Goal: Task Accomplishment & Management: Use online tool/utility

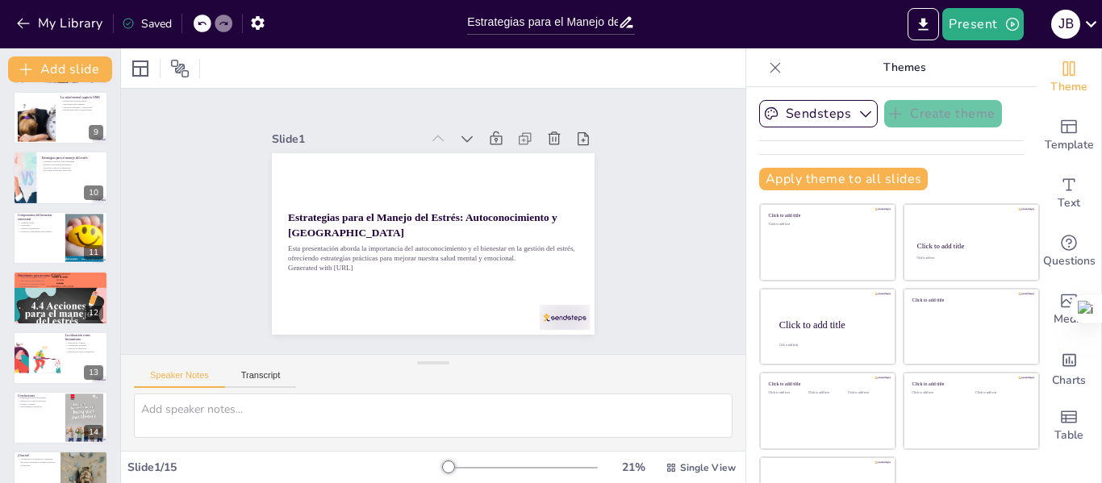
scroll to position [519, 0]
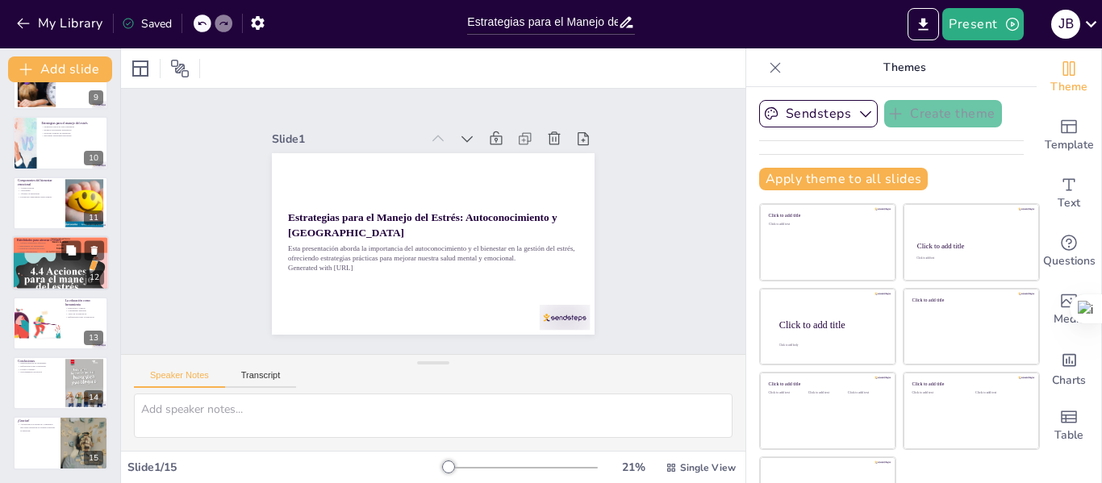
click at [56, 267] on div at bounding box center [60, 263] width 97 height 129
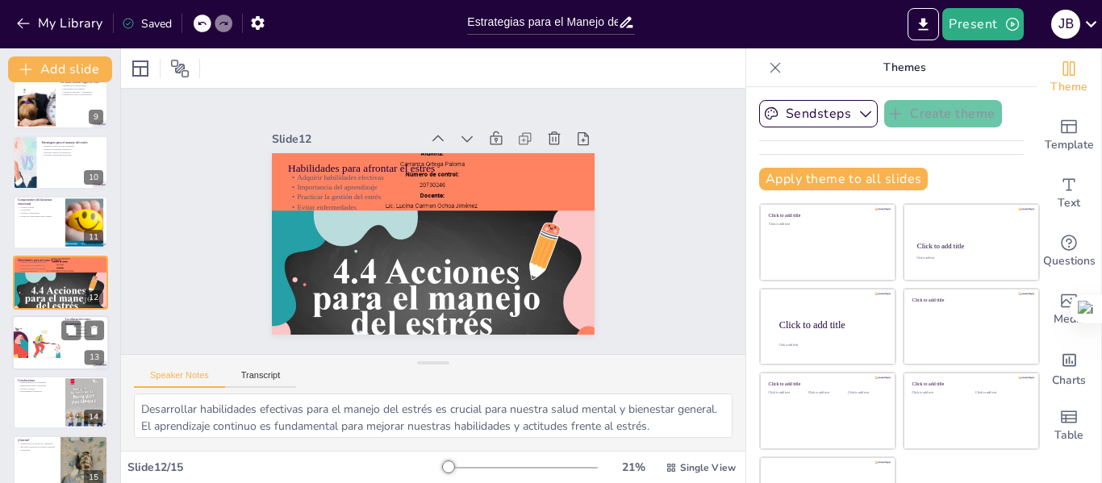
click at [39, 345] on div at bounding box center [36, 343] width 82 height 55
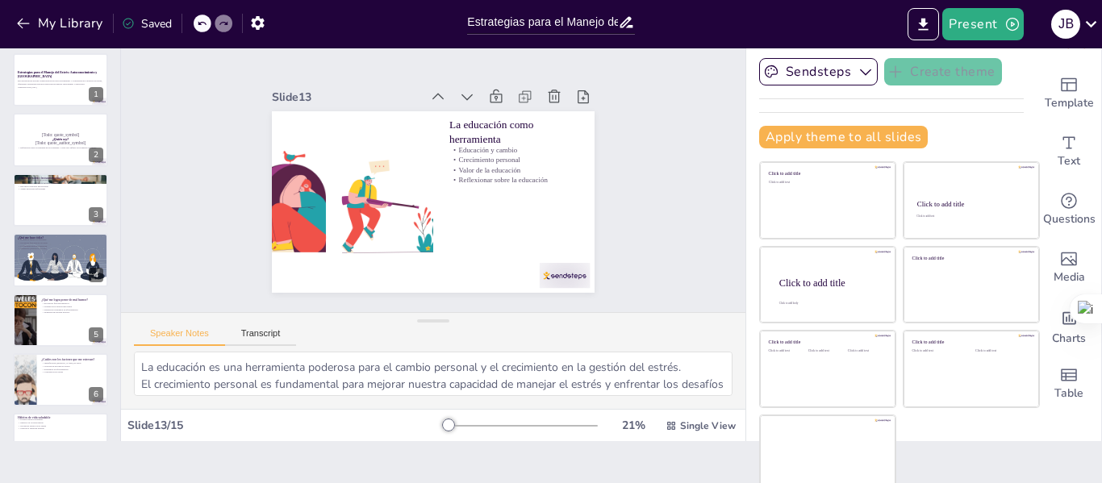
scroll to position [51, 0]
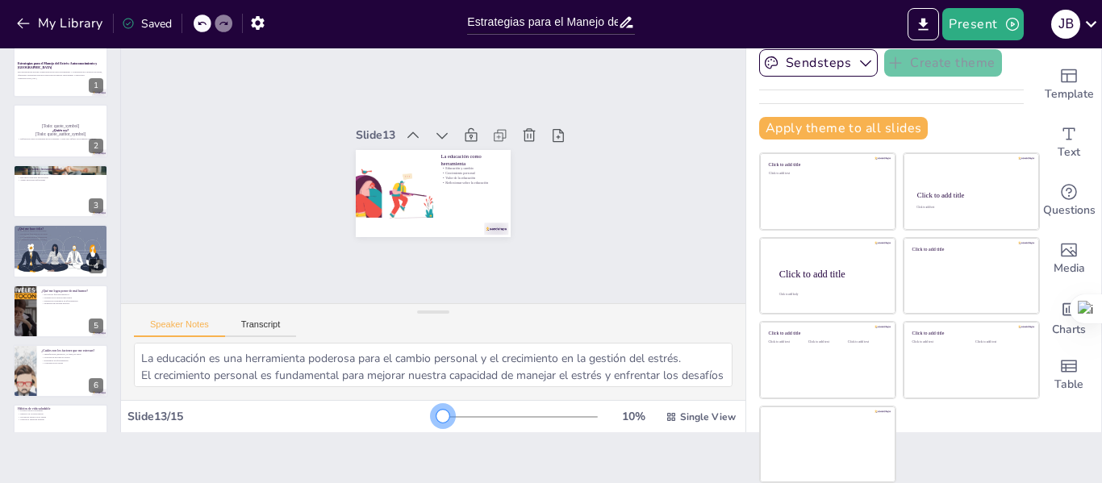
drag, startPoint x: 425, startPoint y: 417, endPoint x: 393, endPoint y: 415, distance: 32.4
click at [393, 415] on div "Slide 13 / 15 10 % Single View" at bounding box center [433, 417] width 625 height 26
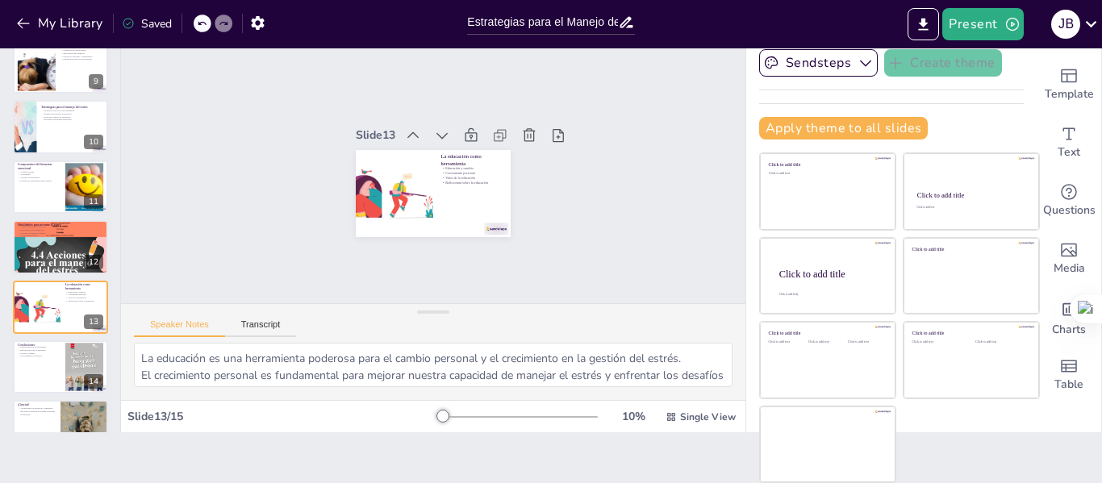
scroll to position [519, 0]
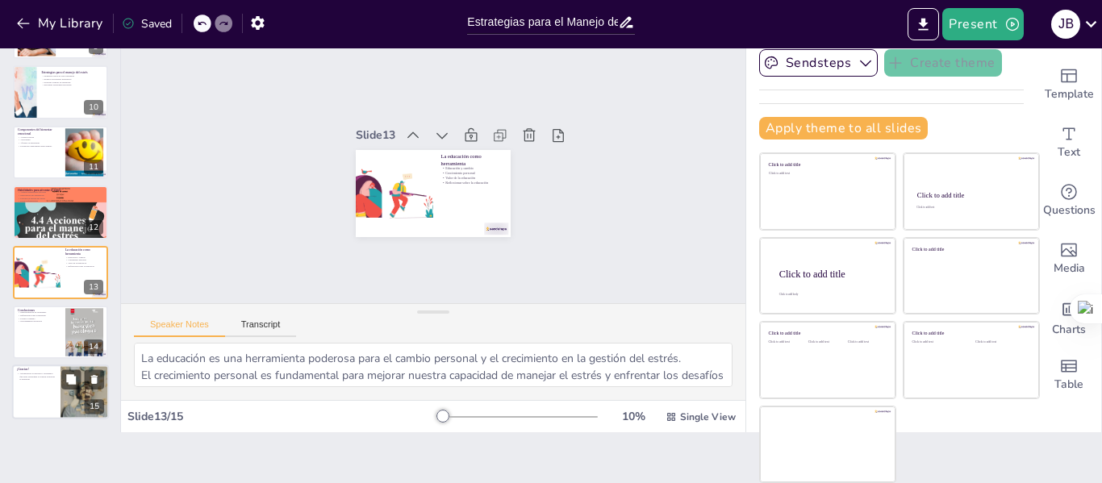
click at [45, 384] on div at bounding box center [60, 393] width 97 height 55
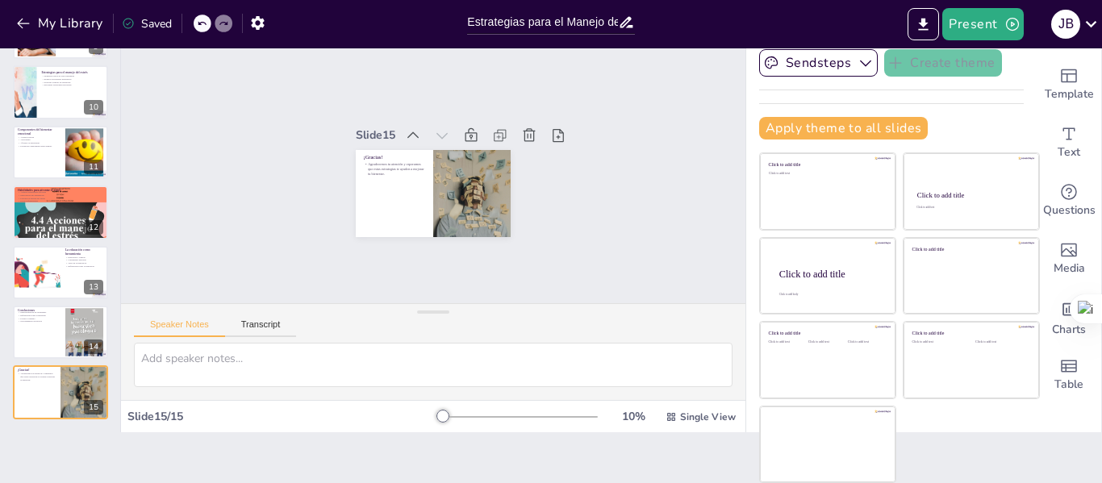
scroll to position [0, 0]
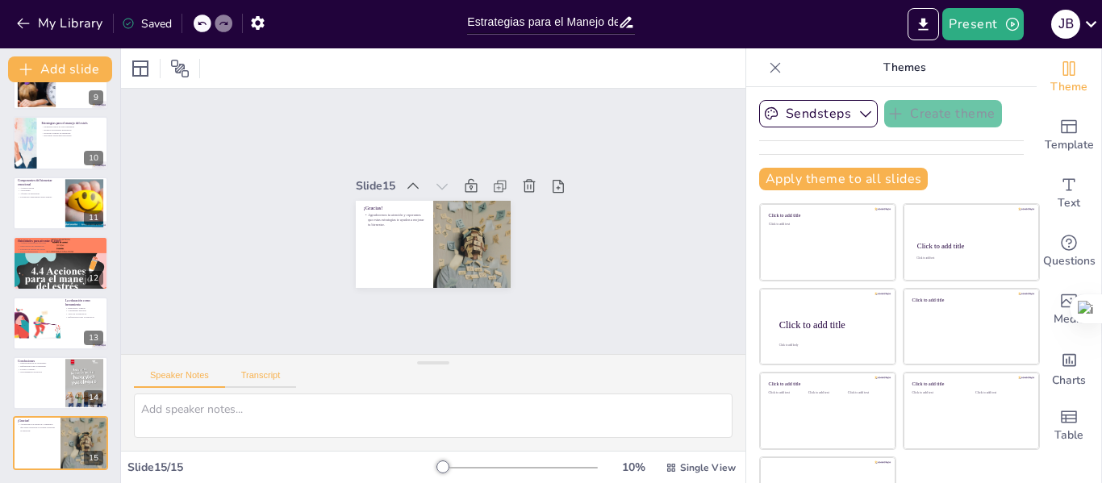
click at [263, 374] on button "Transcript" at bounding box center [261, 379] width 72 height 18
click at [174, 378] on button "Speaker Notes" at bounding box center [179, 379] width 91 height 18
click at [923, 26] on icon "Export to PowerPoint" at bounding box center [923, 24] width 17 height 17
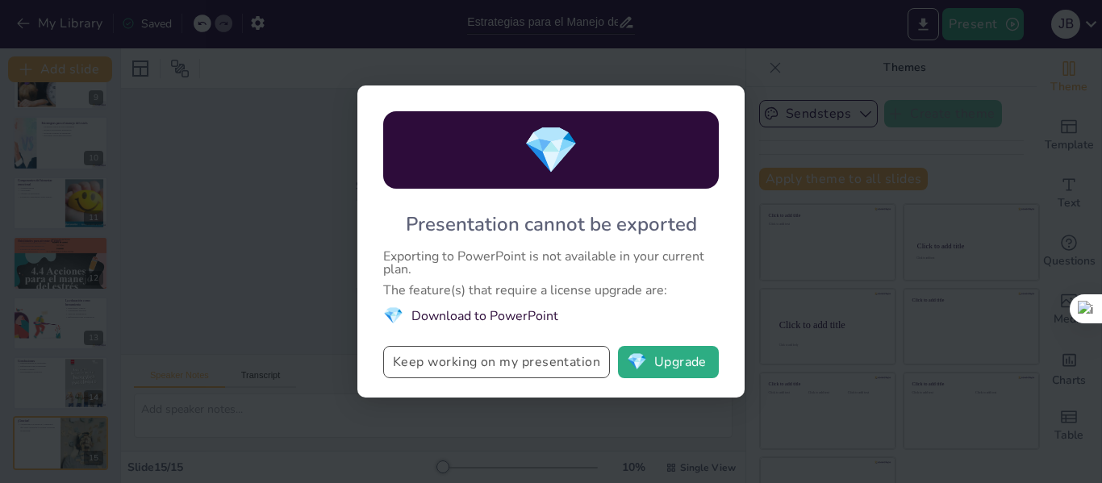
drag, startPoint x: 671, startPoint y: 356, endPoint x: 544, endPoint y: 355, distance: 127.5
click at [544, 355] on div "Keep working on my presentation 💎 Upgrade" at bounding box center [551, 362] width 336 height 32
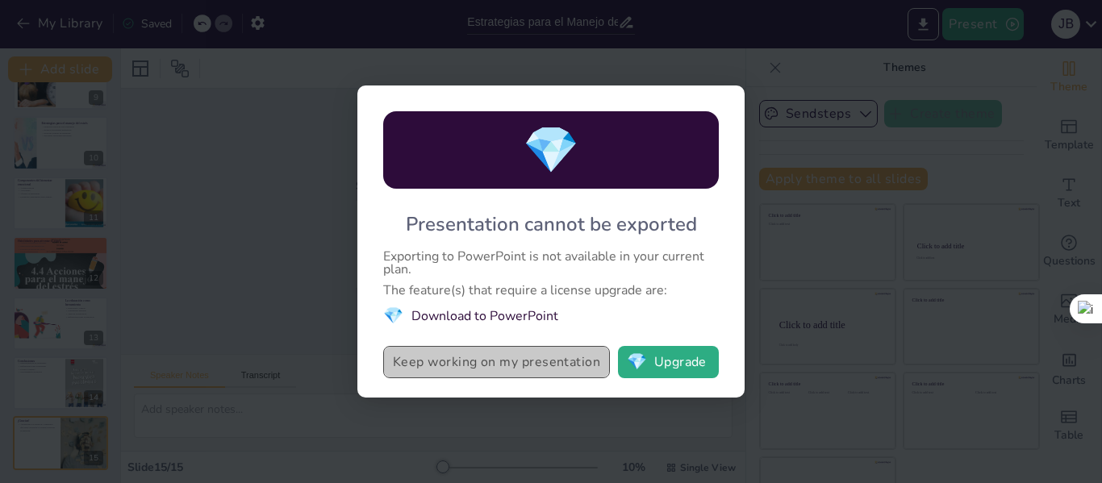
click at [530, 362] on button "Keep working on my presentation" at bounding box center [496, 362] width 227 height 32
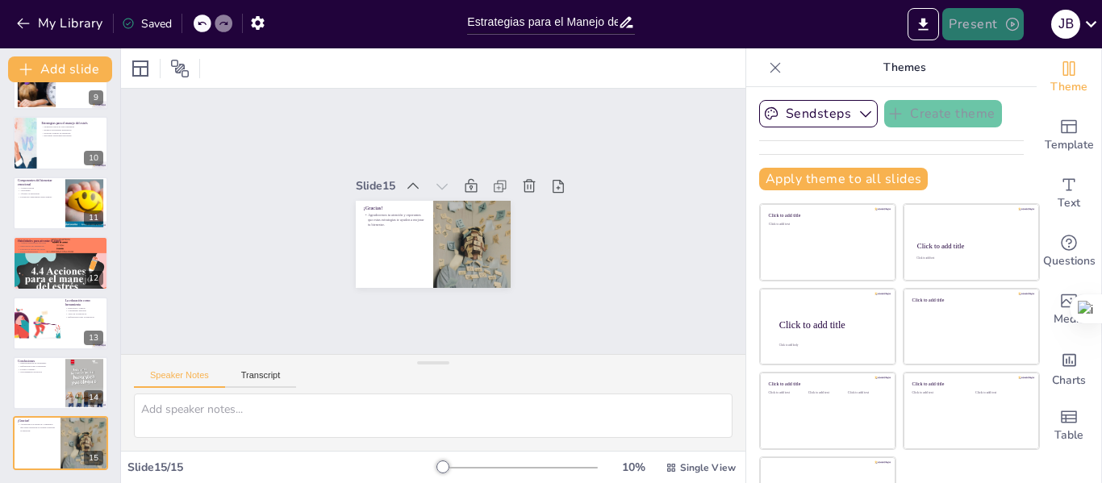
click at [1011, 22] on icon "button" at bounding box center [1013, 24] width 16 height 16
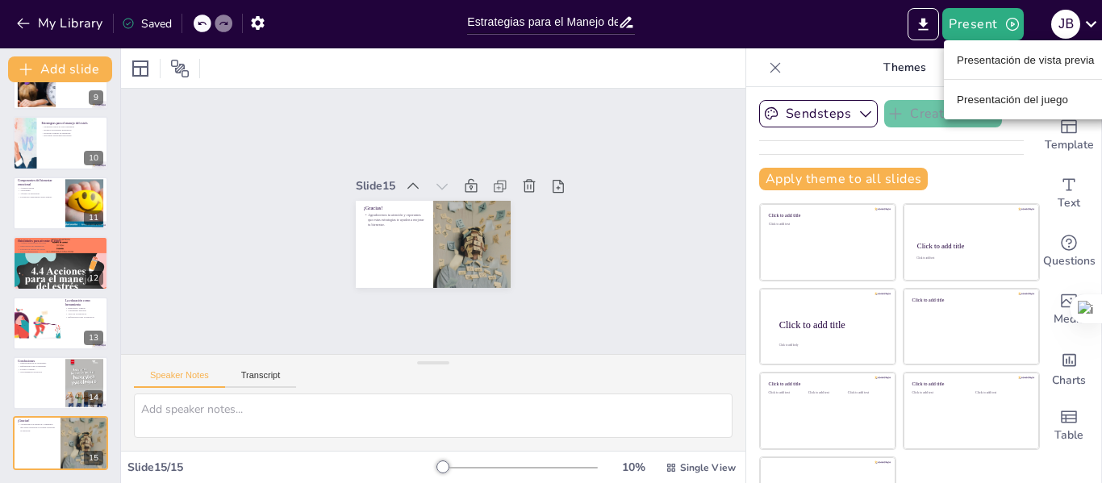
click at [850, 27] on div at bounding box center [551, 241] width 1102 height 483
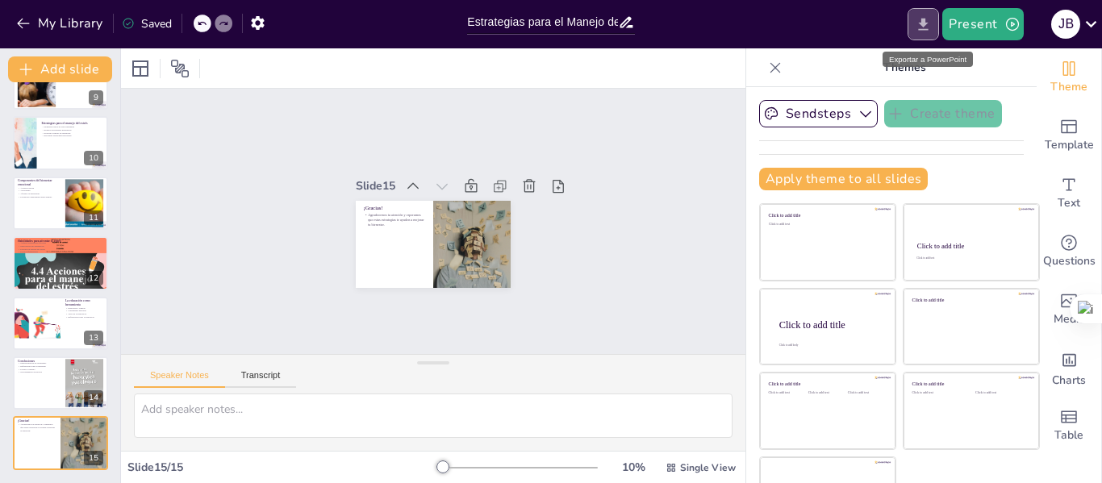
click at [928, 23] on icon "Export to PowerPoint" at bounding box center [924, 24] width 10 height 12
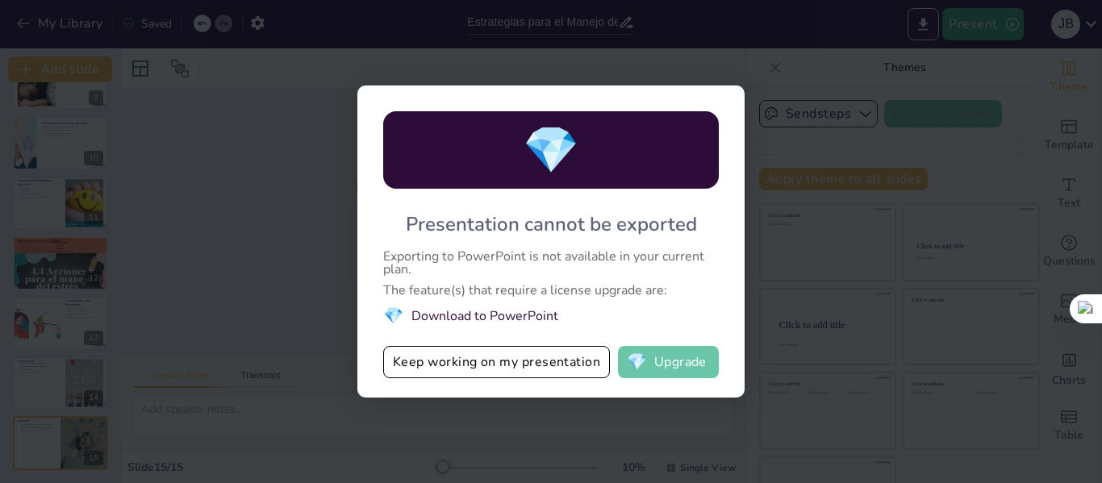
click at [677, 364] on button "💎 Upgrade" at bounding box center [668, 362] width 101 height 32
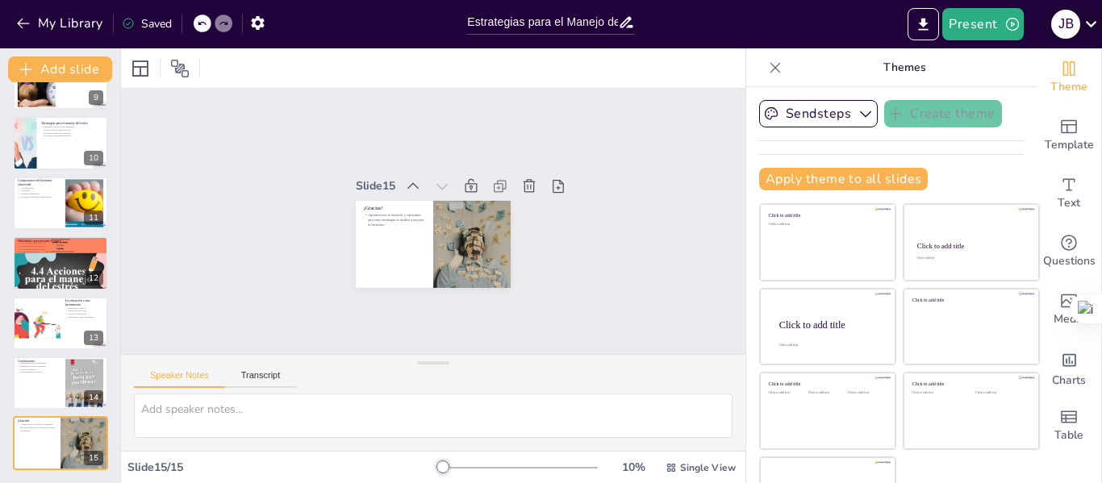
click at [1094, 20] on icon at bounding box center [1092, 24] width 22 height 22
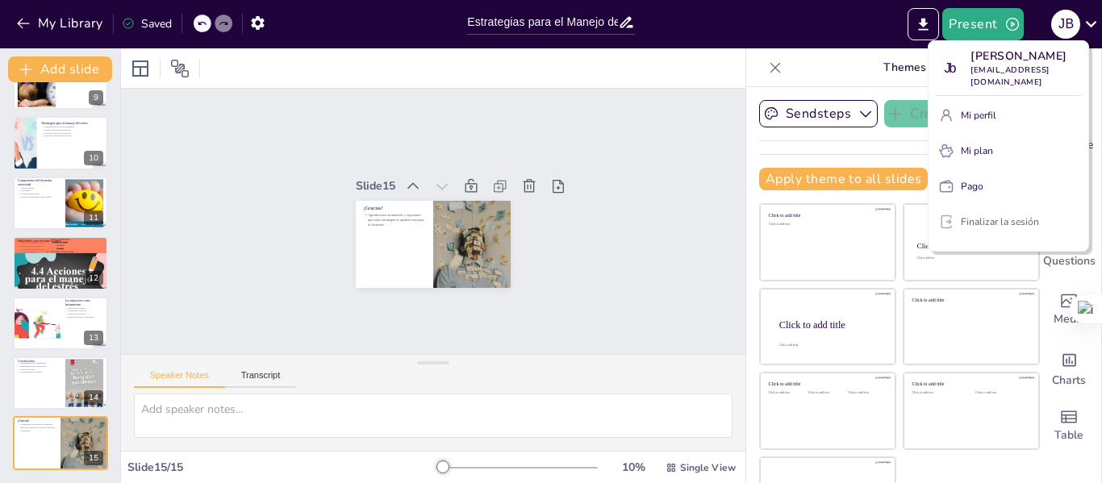
click at [989, 215] on font "Finalizar la sesión" at bounding box center [1000, 221] width 78 height 13
